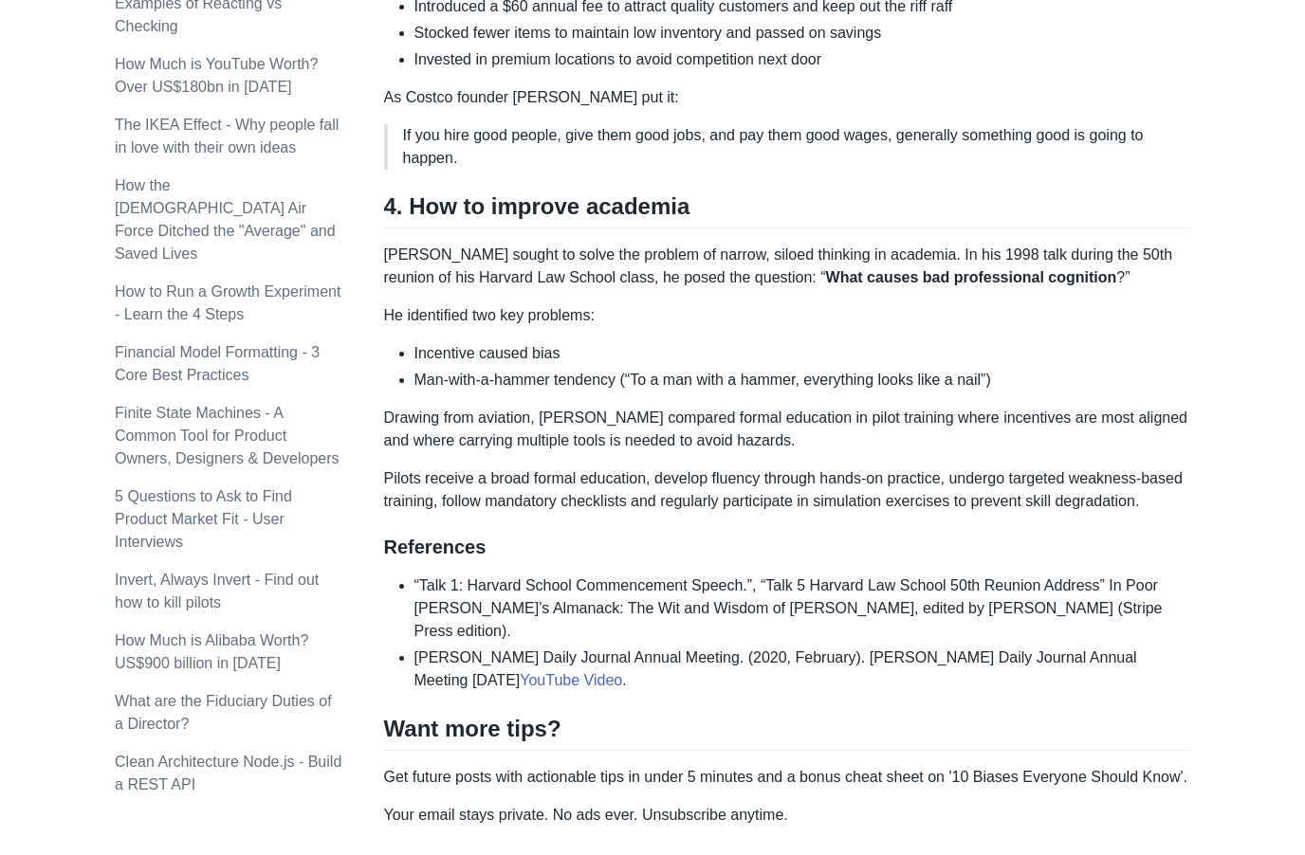
scroll to position [1952, 0]
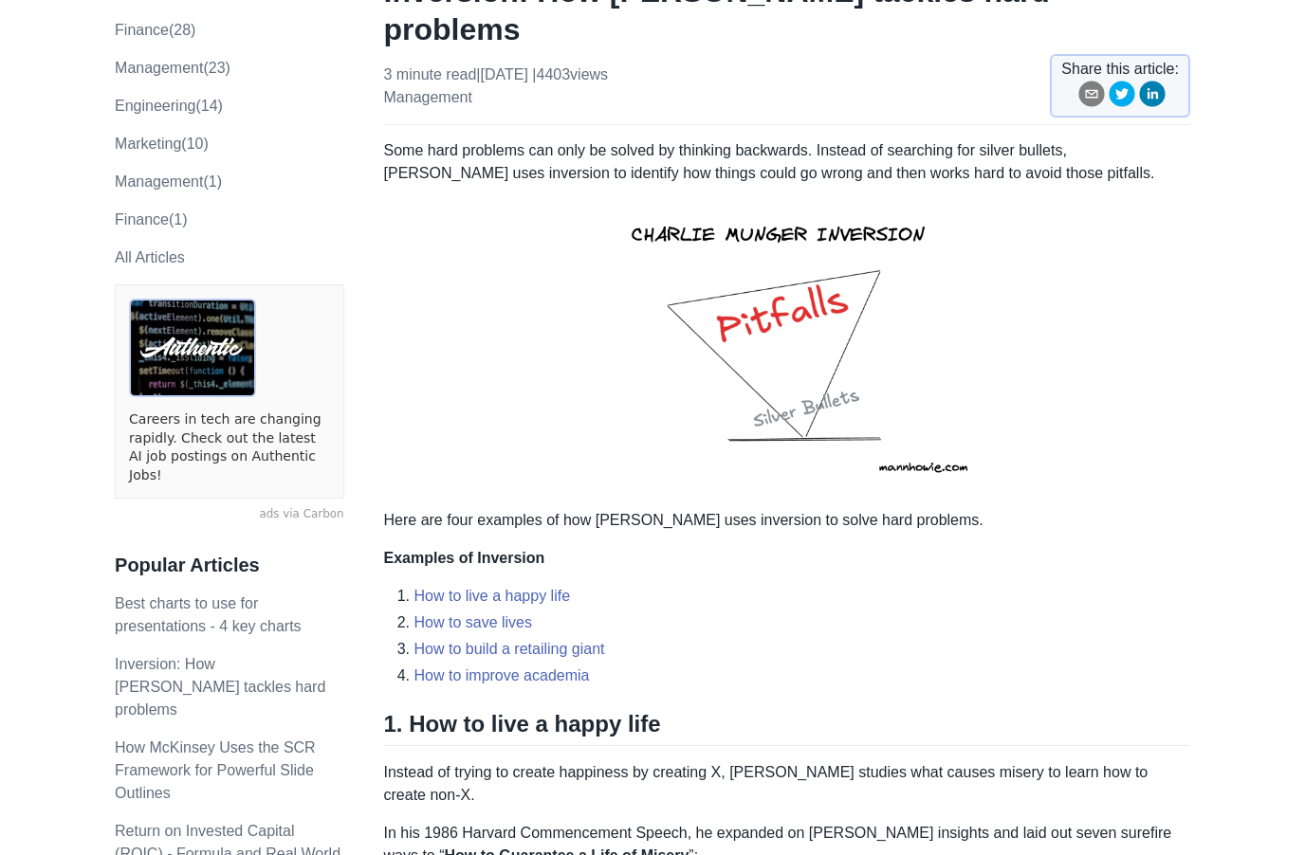
scroll to position [0, 0]
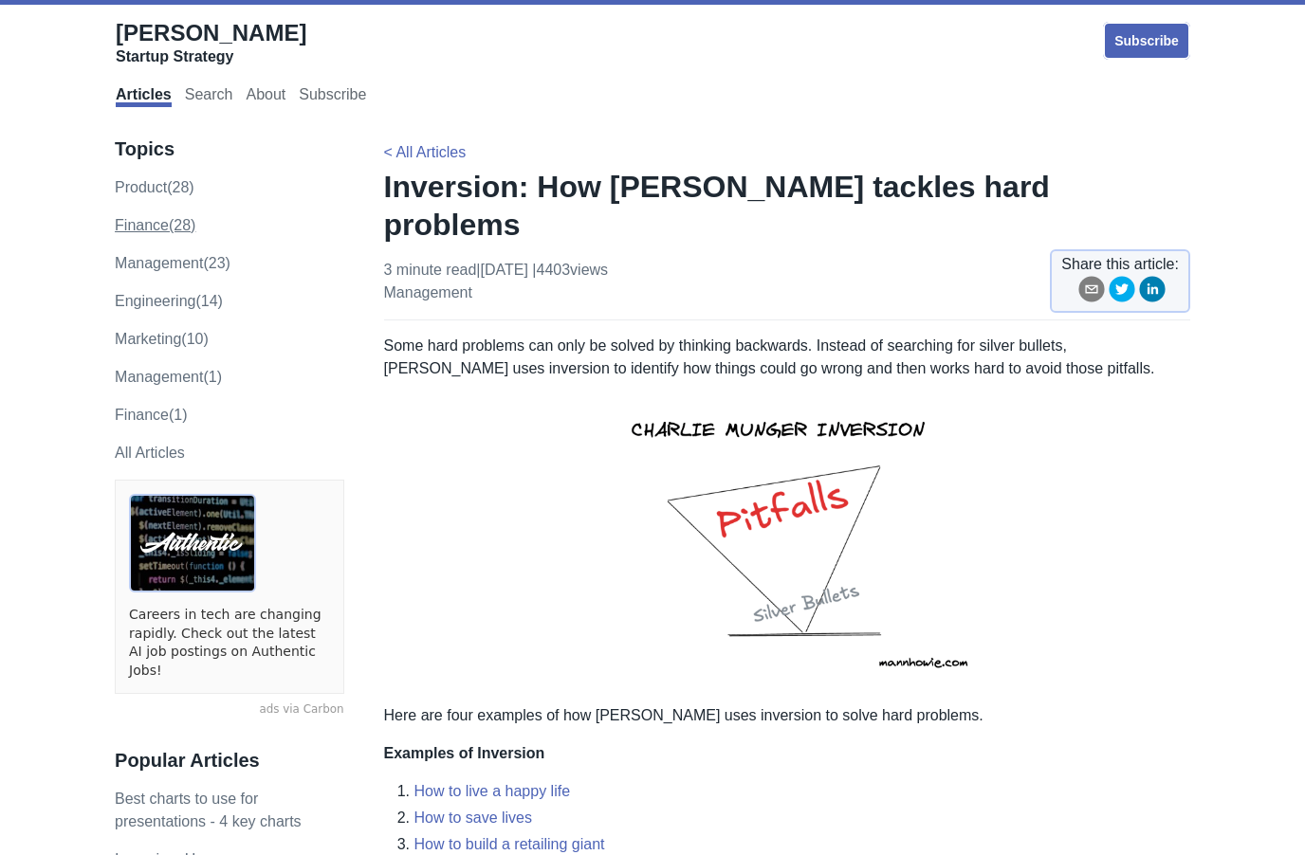
click at [165, 233] on link "finance (28)" at bounding box center [155, 225] width 81 height 16
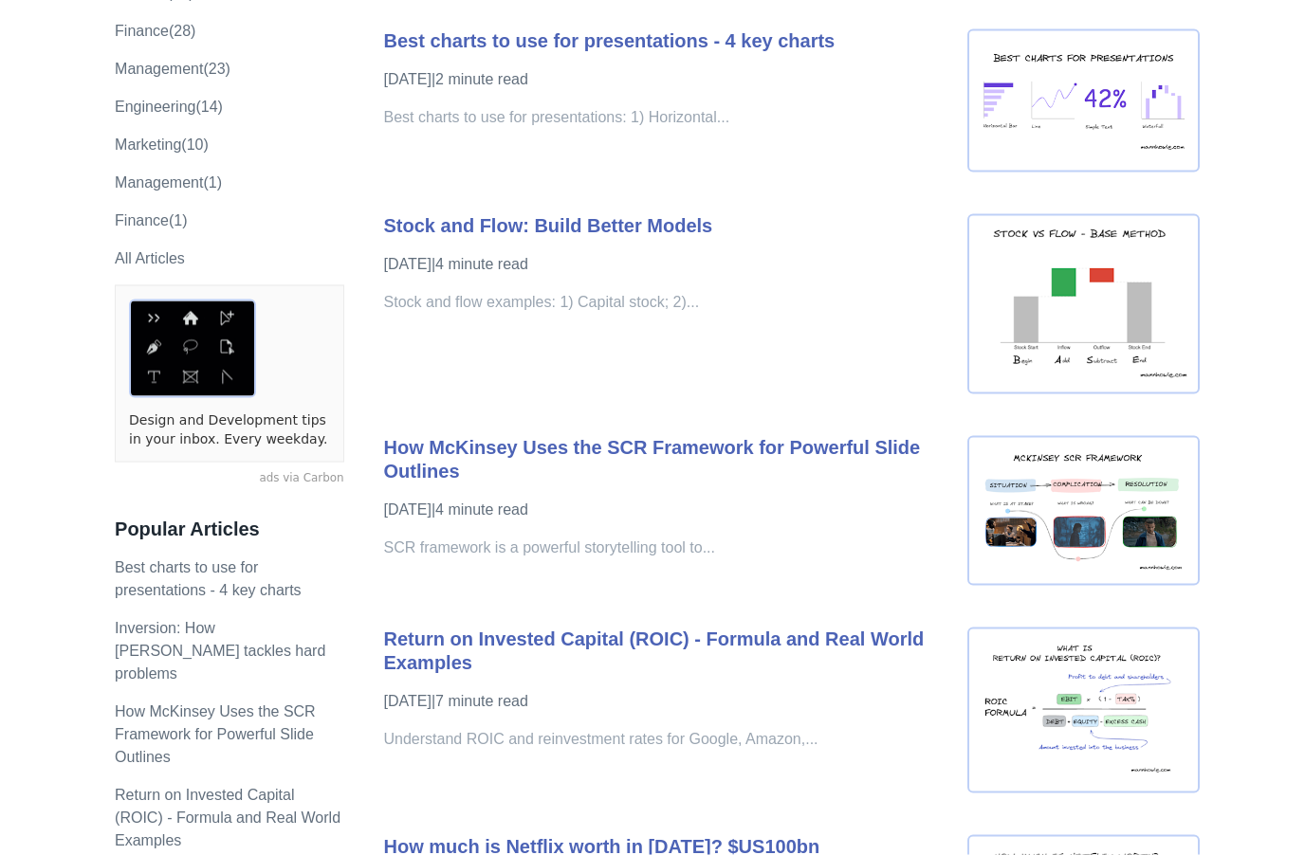
scroll to position [195, 0]
click at [753, 634] on link "Return on Invested Capital (ROIC) - Formula and Real World Examples" at bounding box center [654, 650] width 540 height 45
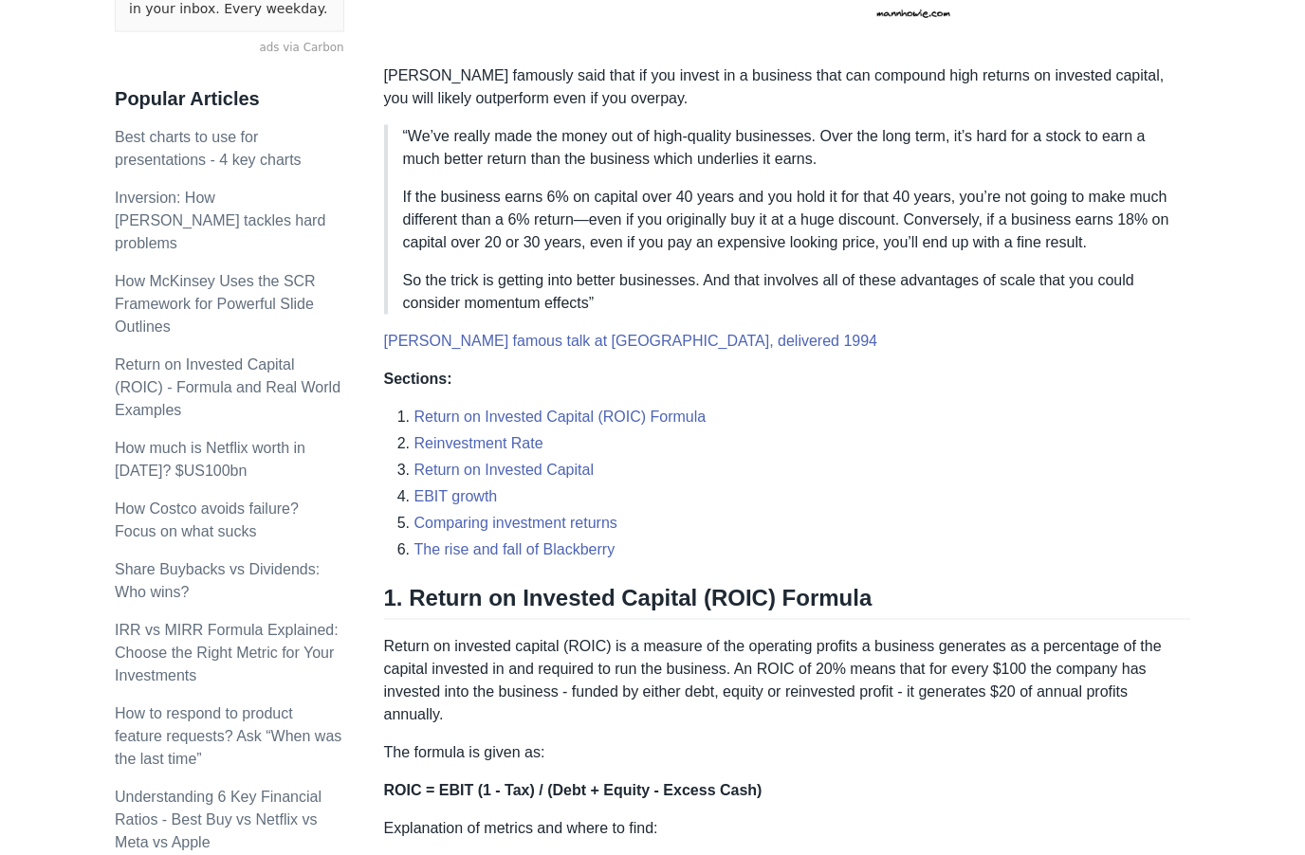
scroll to position [603, 0]
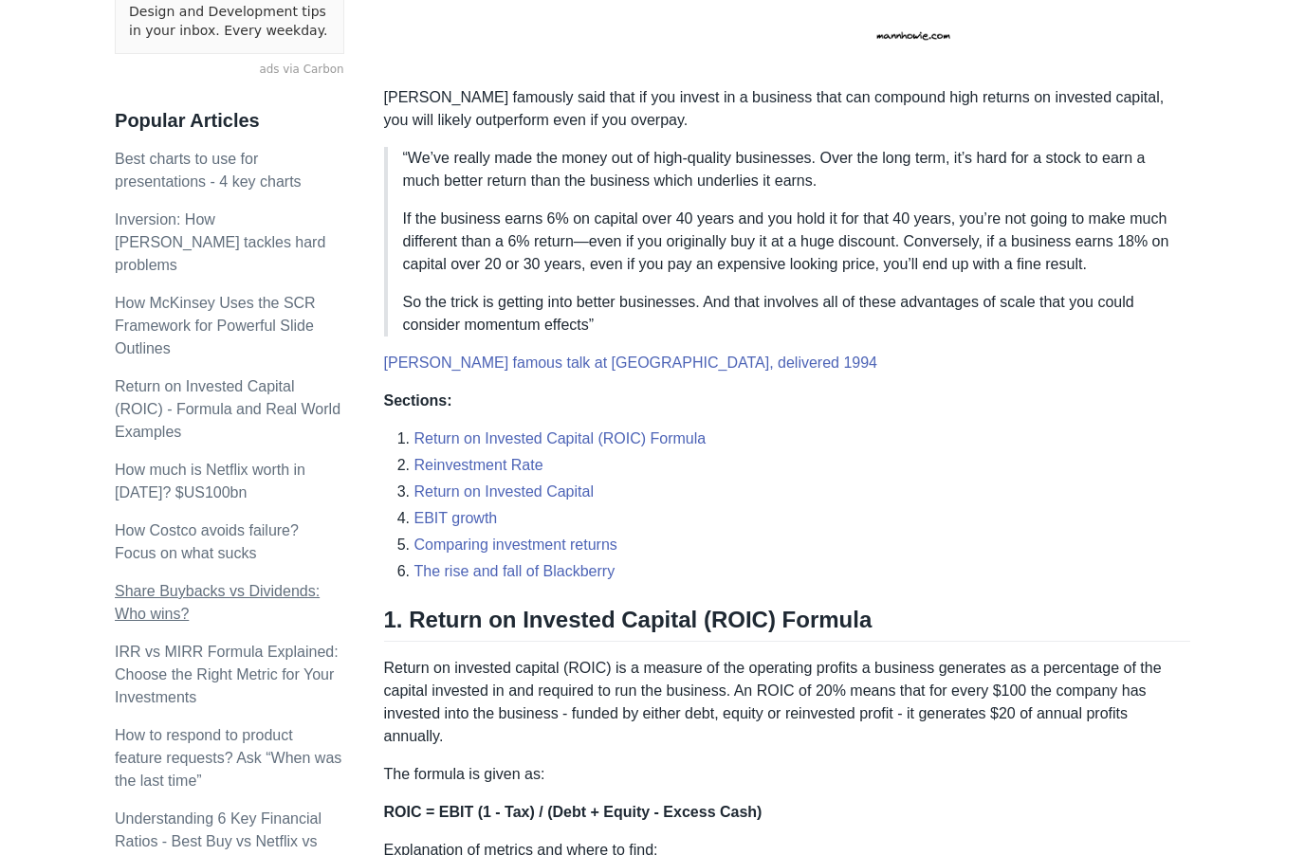
click at [172, 583] on link "Share Buybacks vs Dividends: Who wins?" at bounding box center [217, 602] width 205 height 39
